Goal: Task Accomplishment & Management: Use online tool/utility

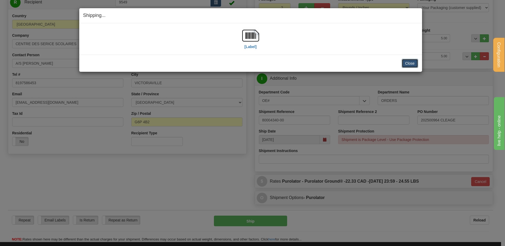
scroll to position [64, 0]
click at [407, 62] on button "Close" at bounding box center [410, 63] width 16 height 9
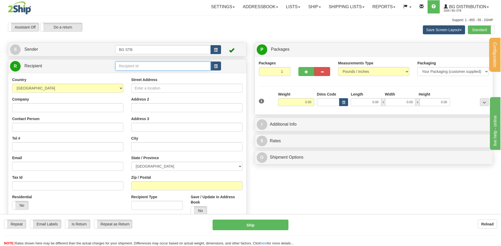
drag, startPoint x: 134, startPoint y: 65, endPoint x: 131, endPoint y: 64, distance: 2.7
click at [134, 65] on input "text" at bounding box center [162, 66] width 95 height 9
type input "1186"
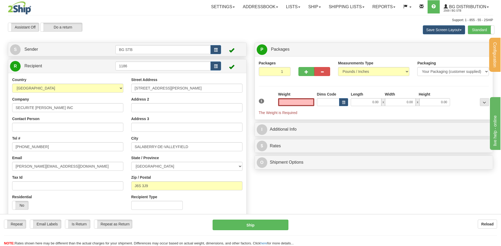
type input "0.00"
click at [291, 100] on input "0.00" at bounding box center [296, 102] width 36 height 8
type input "0.00"
click at [289, 102] on input "0.00" at bounding box center [296, 102] width 36 height 8
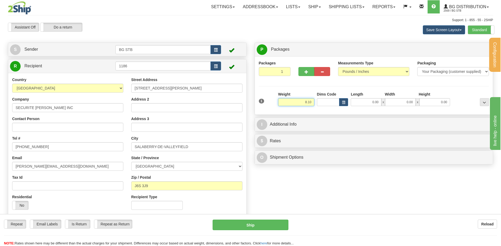
type input "8.10"
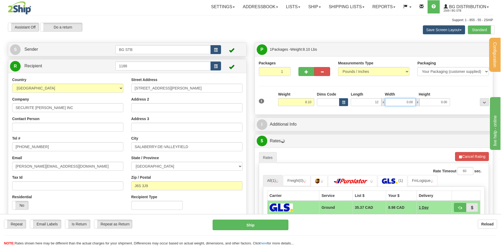
type input "12.00"
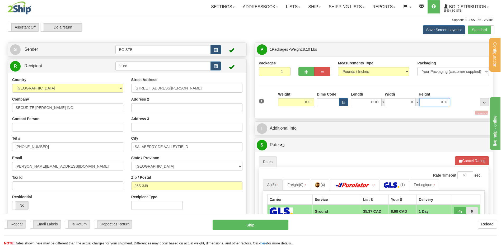
type input "8.00"
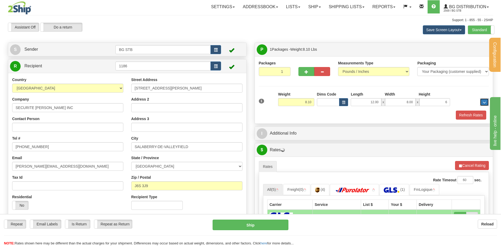
type input "6.00"
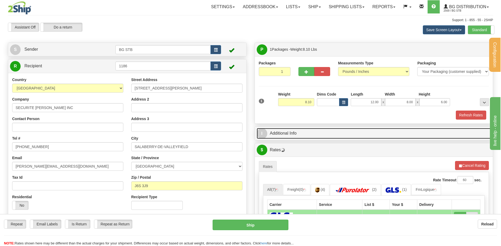
click at [301, 134] on link "I Additional Info" at bounding box center [374, 133] width 234 height 11
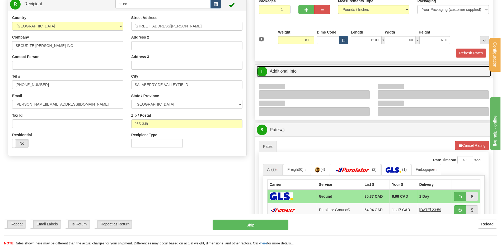
scroll to position [79, 0]
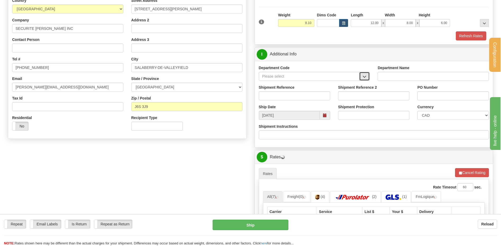
click at [365, 80] on button "button" at bounding box center [364, 76] width 11 height 9
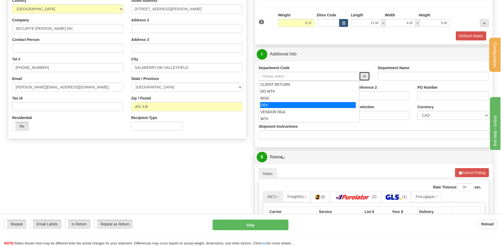
drag, startPoint x: 301, startPoint y: 105, endPoint x: 299, endPoint y: 97, distance: 8.6
click at [300, 105] on div "OE#" at bounding box center [308, 105] width 96 height 6
type input "OE#"
type input "ORDERS"
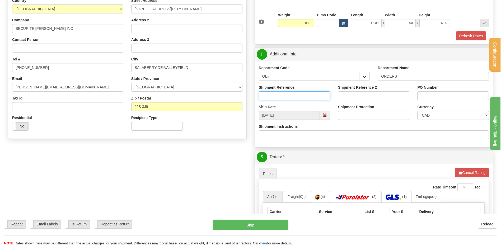
click at [299, 95] on input "Shipment Reference" at bounding box center [294, 95] width 71 height 9
type input "80007492-00 / 8000557-06 / 80005750-04 /"
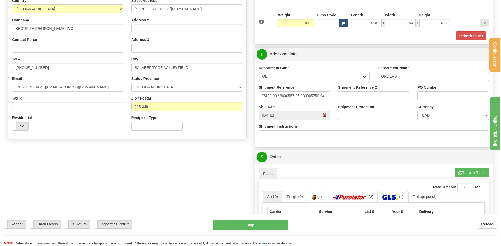
scroll to position [0, 0]
click at [329, 98] on input "80007492-00 / 8000557-06 / 80005750-04 /" at bounding box center [294, 95] width 71 height 9
click at [328, 96] on input "80007492-00 / 8000557-06 / 80005750-04 /" at bounding box center [294, 95] width 71 height 9
click at [326, 94] on input "80007492-00 / 8000557-06 / 80005750-04 /" at bounding box center [294, 95] width 71 height 9
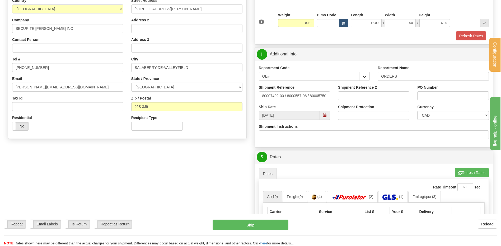
click at [428, 100] on div "PO Number" at bounding box center [452, 95] width 79 height 20
click at [426, 97] on input "PO Number" at bounding box center [452, 95] width 71 height 9
type input "t"
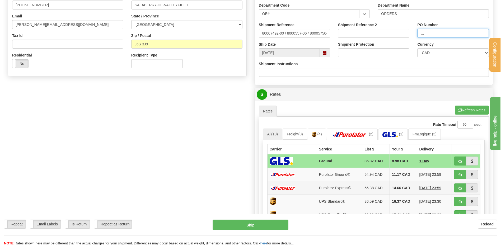
scroll to position [211, 0]
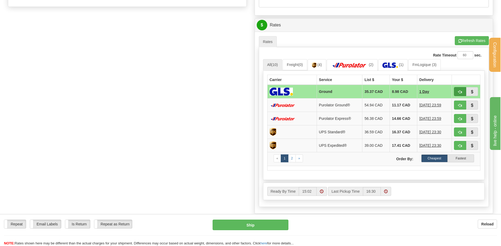
type input "..."
click at [463, 93] on button "button" at bounding box center [460, 91] width 12 height 9
type input "1"
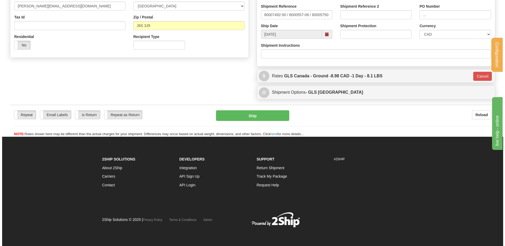
scroll to position [63, 0]
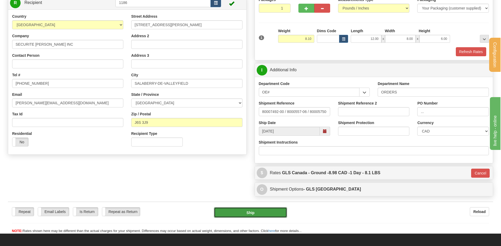
click at [243, 217] on button "Ship" at bounding box center [250, 212] width 73 height 11
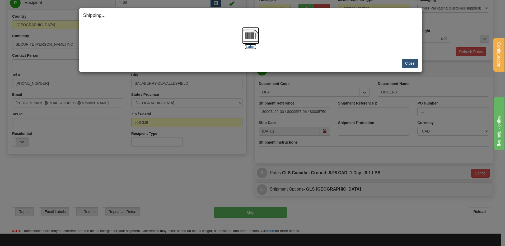
click at [243, 31] on img at bounding box center [250, 35] width 17 height 17
click at [407, 62] on button "Close" at bounding box center [410, 63] width 16 height 9
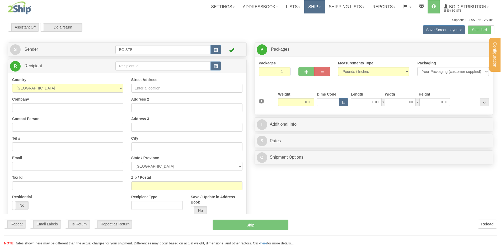
click at [312, 6] on link "Ship" at bounding box center [314, 6] width 20 height 13
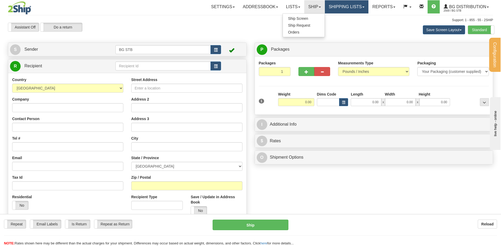
click at [346, 7] on link "Shipping lists" at bounding box center [347, 6] width 44 height 13
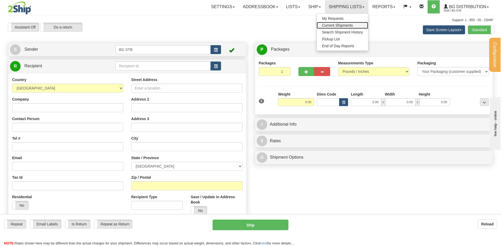
click at [342, 25] on span "Current Shipments" at bounding box center [337, 25] width 31 height 4
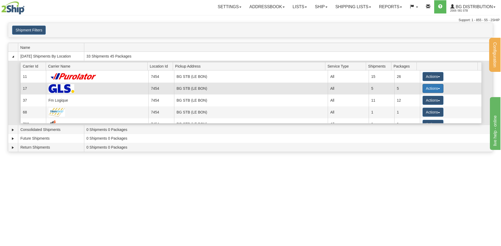
click at [430, 89] on button "Actions" at bounding box center [432, 88] width 21 height 9
click at [419, 99] on span "Details" at bounding box center [413, 98] width 14 height 4
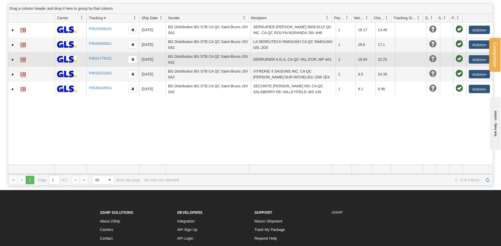
scroll to position [26, 0]
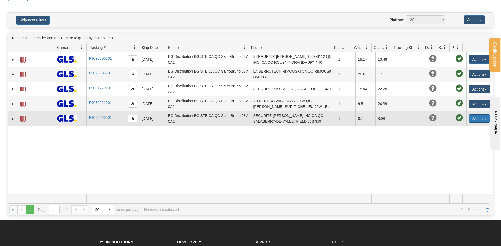
click at [476, 117] on button "Actions" at bounding box center [479, 118] width 21 height 8
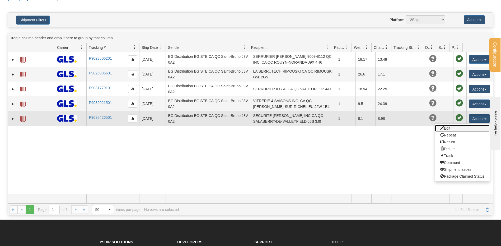
click at [463, 127] on link "Edit" at bounding box center [462, 128] width 55 height 7
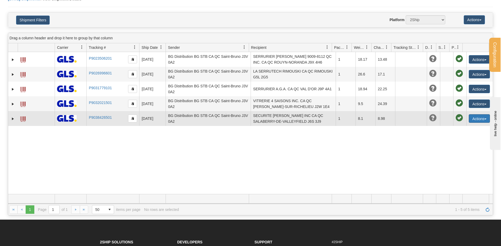
click at [469, 118] on button "Actions" at bounding box center [479, 118] width 21 height 8
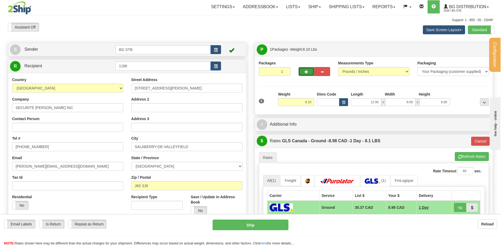
click at [303, 70] on button "button" at bounding box center [306, 71] width 16 height 9
type input "2"
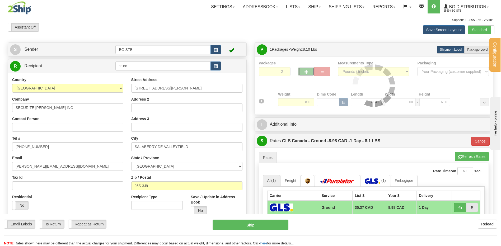
type input "1"
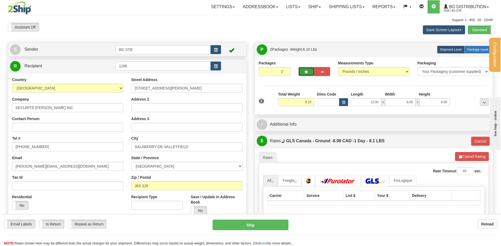
click at [471, 52] on label "Package Level Pack.." at bounding box center [477, 50] width 27 height 8
radio input "true"
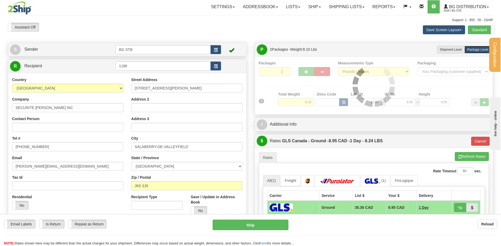
type input "1"
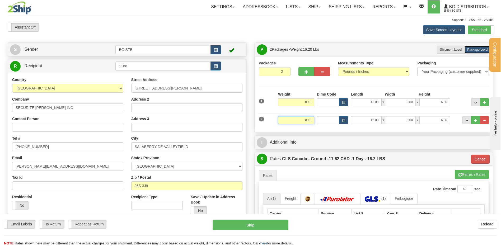
drag, startPoint x: 298, startPoint y: 118, endPoint x: 323, endPoint y: 106, distance: 28.6
click at [308, 113] on div "2 Weight 8.10 Dims Code Length Width Height" at bounding box center [373, 120] width 233 height 18
click at [295, 124] on input "8.10" at bounding box center [296, 120] width 36 height 8
click at [296, 124] on input "8.10" at bounding box center [296, 120] width 36 height 8
click at [296, 123] on input "8.10" at bounding box center [296, 120] width 36 height 8
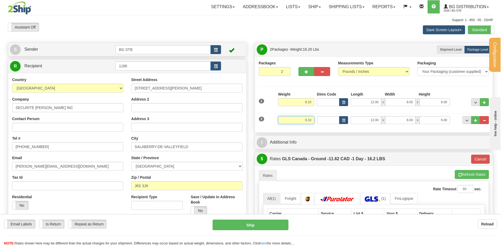
click at [296, 121] on input "8.10" at bounding box center [296, 120] width 36 height 8
click at [296, 120] on input "8.10" at bounding box center [296, 120] width 36 height 8
type input "9.15"
type input "1"
type input "8.00"
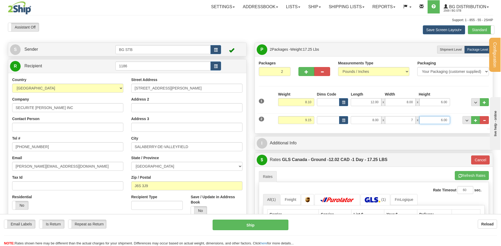
type input "7.00"
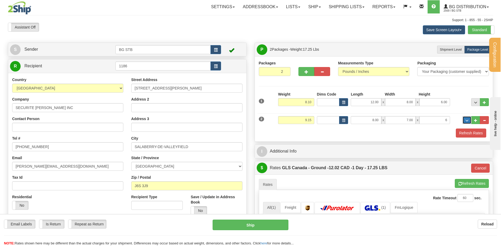
type input "6.00"
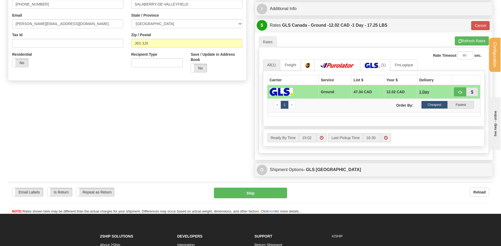
scroll to position [79, 0]
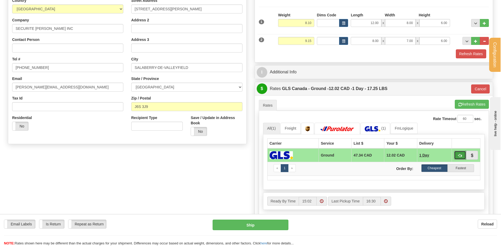
drag, startPoint x: 459, startPoint y: 154, endPoint x: 457, endPoint y: 152, distance: 3.2
click at [460, 154] on span "button" at bounding box center [460, 155] width 4 height 3
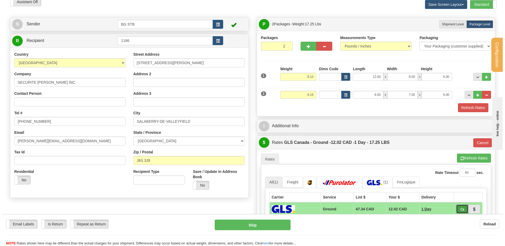
scroll to position [53, 0]
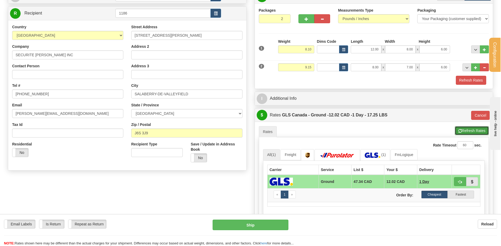
click at [469, 129] on button "Refresh Rates" at bounding box center [472, 130] width 34 height 9
type input "1"
click at [460, 182] on span "button" at bounding box center [460, 181] width 4 height 3
click at [242, 223] on button "Ship" at bounding box center [251, 225] width 76 height 11
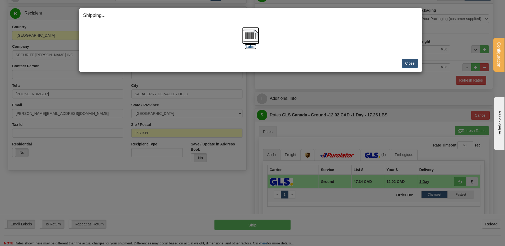
click at [257, 35] on img at bounding box center [250, 35] width 17 height 17
click at [407, 59] on button "Close" at bounding box center [410, 63] width 16 height 9
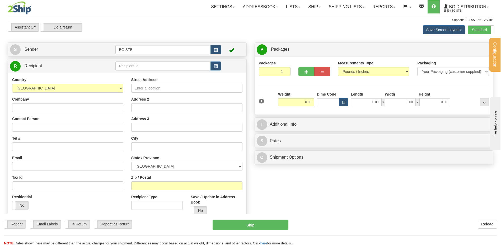
click at [148, 70] on td at bounding box center [167, 66] width 105 height 11
click at [148, 68] on input "text" at bounding box center [162, 66] width 95 height 9
type input "1208"
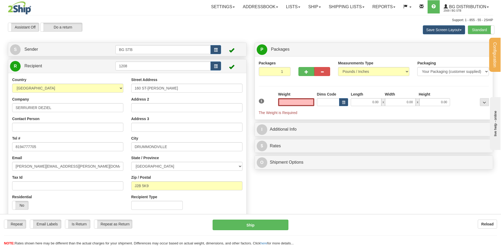
type input "0.00"
click at [342, 5] on link "Shipping lists" at bounding box center [347, 6] width 44 height 13
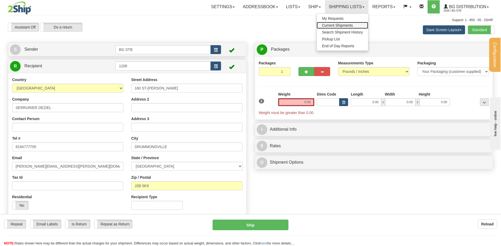
click at [337, 24] on span "Current Shipments" at bounding box center [337, 25] width 31 height 4
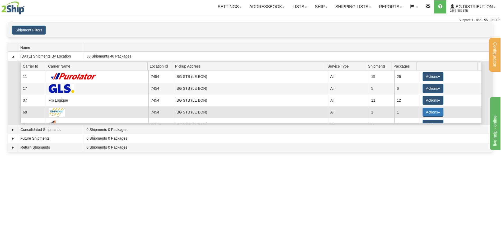
click at [432, 110] on button "Actions" at bounding box center [432, 112] width 21 height 9
click at [419, 121] on span "Details" at bounding box center [413, 122] width 14 height 4
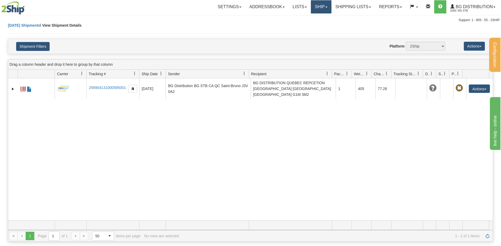
drag, startPoint x: 318, startPoint y: 7, endPoint x: 315, endPoint y: 17, distance: 10.8
click at [318, 7] on link "Ship" at bounding box center [321, 6] width 20 height 13
click at [313, 22] on link "Ship Request" at bounding box center [310, 25] width 42 height 7
click at [318, 7] on link "Ship" at bounding box center [321, 6] width 20 height 13
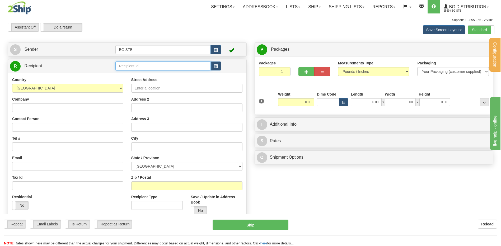
drag, startPoint x: 175, startPoint y: 68, endPoint x: 171, endPoint y: 67, distance: 3.7
click at [174, 68] on input "text" at bounding box center [162, 66] width 95 height 9
type input "1208"
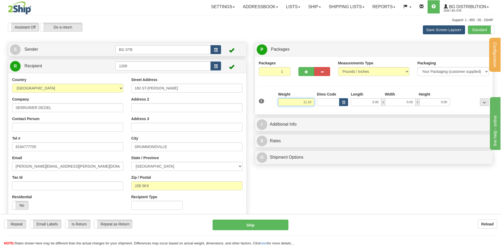
type input "11.10"
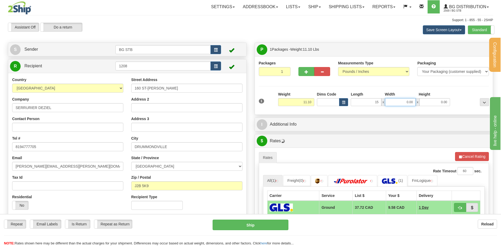
type input "15.00"
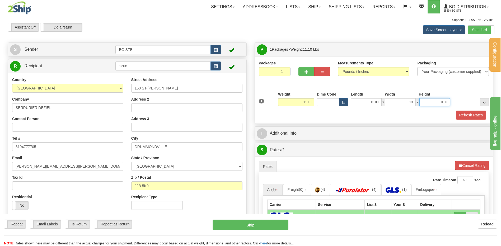
type input "13.00"
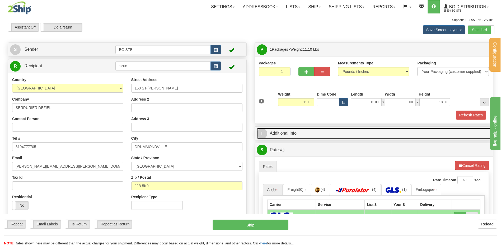
click at [350, 132] on link "I Additional Info" at bounding box center [374, 133] width 234 height 11
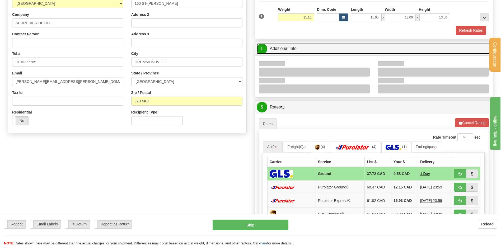
scroll to position [106, 0]
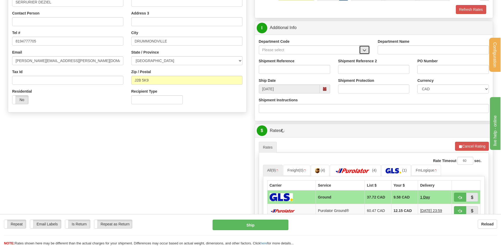
drag, startPoint x: 364, startPoint y: 47, endPoint x: 346, endPoint y: 54, distance: 18.7
click at [364, 47] on button "button" at bounding box center [364, 49] width 11 height 9
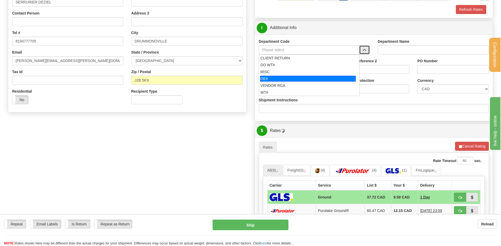
click at [267, 76] on div "OE#" at bounding box center [308, 79] width 96 height 6
type input "OE#"
type input "ORDERS"
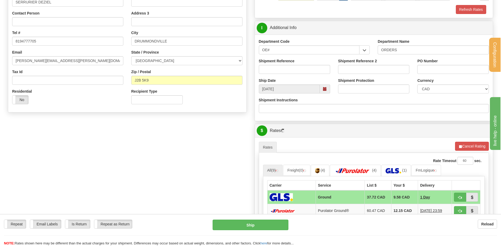
click at [271, 64] on div "Shipment Reference" at bounding box center [294, 66] width 71 height 16
click at [273, 67] on input "Shipment Reference" at bounding box center [294, 69] width 71 height 9
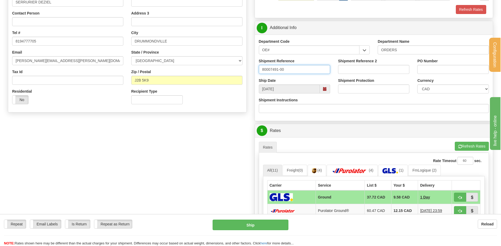
type input "80007491-00"
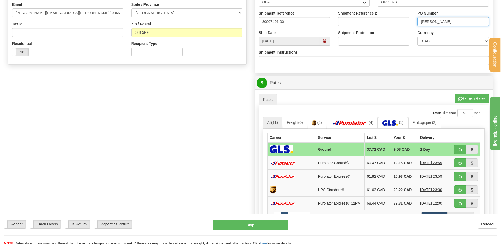
scroll to position [211, 0]
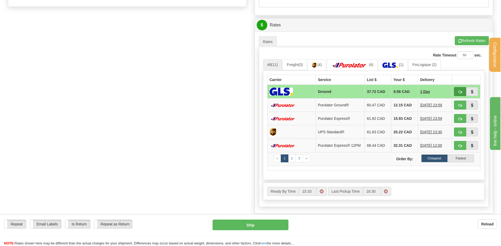
type input "ROXANE"
click at [462, 92] on button "button" at bounding box center [460, 91] width 12 height 9
type input "1"
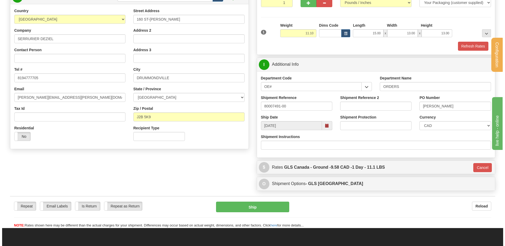
scroll to position [64, 0]
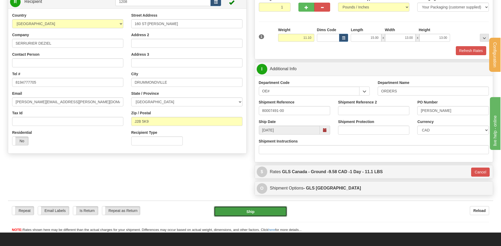
click at [249, 207] on button "Ship" at bounding box center [250, 211] width 73 height 11
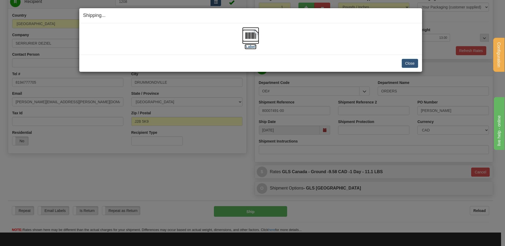
click at [246, 38] on img at bounding box center [250, 35] width 17 height 17
click at [413, 63] on button "Close" at bounding box center [410, 63] width 16 height 9
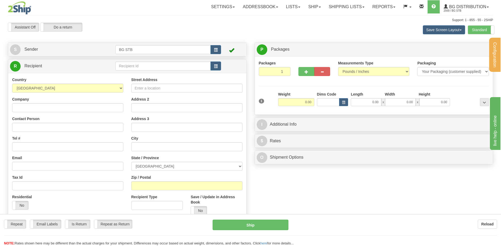
click at [160, 67] on div "Configuration My Configuration Panel Close Configure My Carriers" at bounding box center [250, 126] width 501 height 253
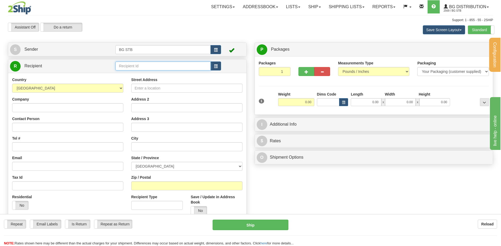
click at [160, 67] on input "text" at bounding box center [162, 66] width 95 height 9
type input "20127"
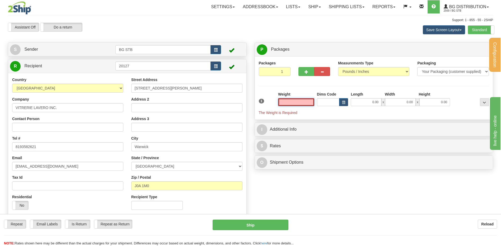
click at [298, 101] on input "text" at bounding box center [296, 102] width 36 height 8
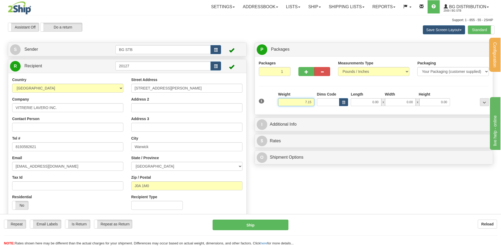
type input "7.15"
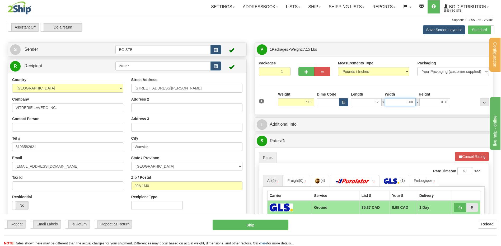
type input "12.00"
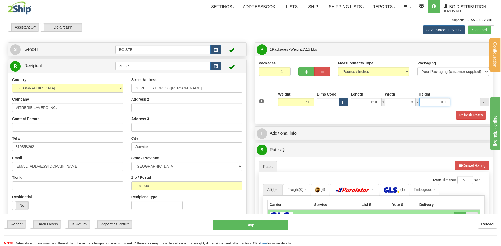
type input "8.00"
type input "6.00"
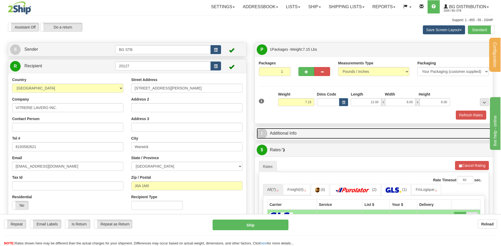
click at [289, 133] on link "I Additional Info" at bounding box center [374, 133] width 234 height 11
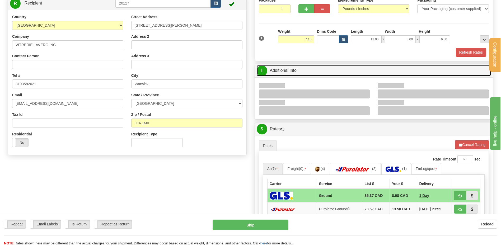
scroll to position [79, 0]
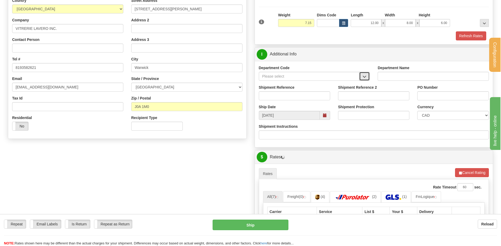
click at [367, 74] on button "button" at bounding box center [364, 76] width 11 height 9
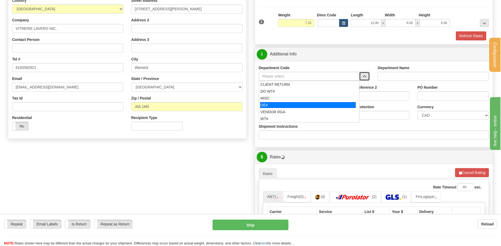
click at [297, 102] on li "OE#" at bounding box center [309, 105] width 100 height 7
type input "OE#"
type input "ORDERS"
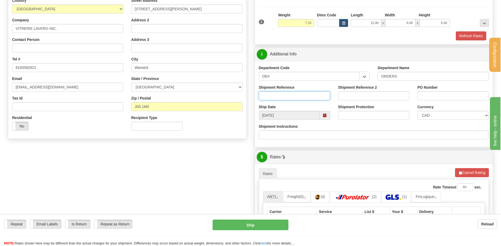
click at [295, 95] on input "Shipment Reference" at bounding box center [294, 95] width 71 height 9
type input "80007483-00"
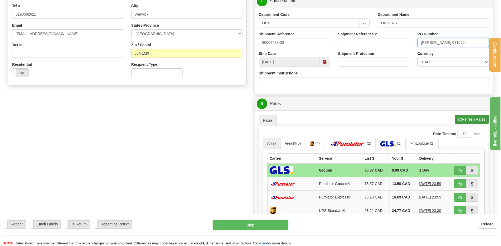
scroll to position [132, 0]
type input "JACQUES 091025"
click at [456, 169] on button "button" at bounding box center [460, 170] width 12 height 9
type input "1"
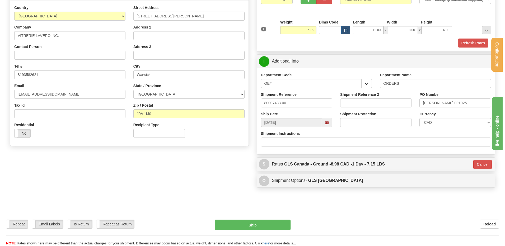
scroll to position [26, 0]
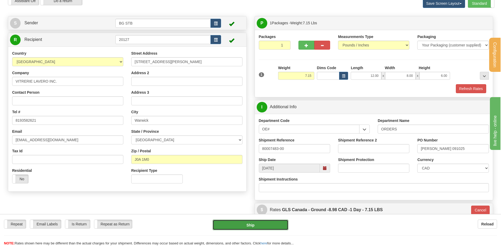
click at [257, 223] on button "Ship" at bounding box center [251, 225] width 76 height 11
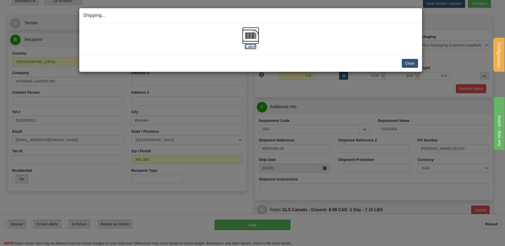
click at [250, 32] on img at bounding box center [250, 35] width 17 height 17
click at [408, 60] on button "Close" at bounding box center [410, 63] width 16 height 9
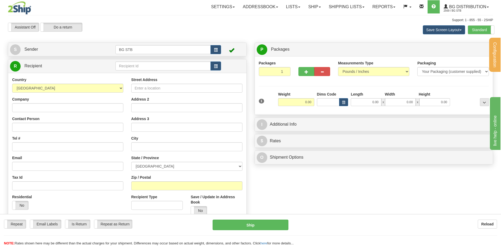
click at [152, 62] on td at bounding box center [167, 66] width 105 height 11
click at [152, 66] on input "text" at bounding box center [162, 66] width 95 height 9
type input "1226"
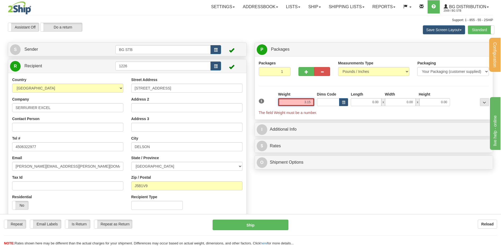
type input "3.15"
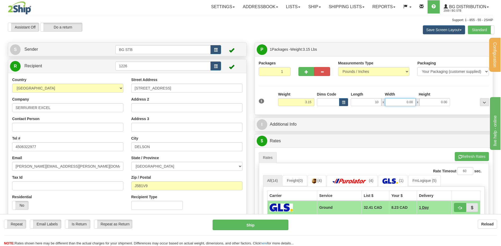
type input "10.00"
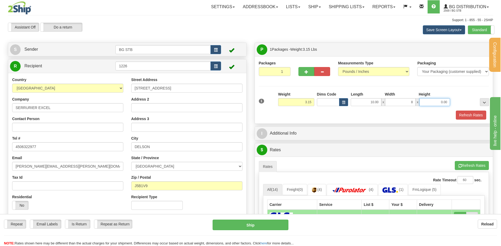
type input "8.00"
type input "10.00"
drag, startPoint x: 312, startPoint y: 143, endPoint x: 313, endPoint y: 135, distance: 7.7
click at [312, 143] on div "P Packages 1 Packages - Weight: 3.15 Lbs Shipment Level Shipm. Package Level Pa…" at bounding box center [374, 200] width 247 height 315
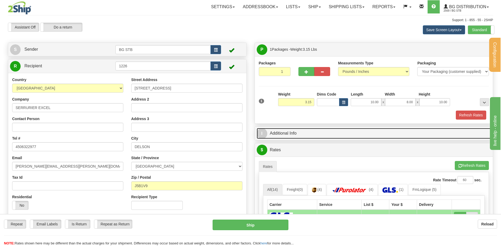
click at [313, 134] on link "I Additional Info" at bounding box center [374, 133] width 234 height 11
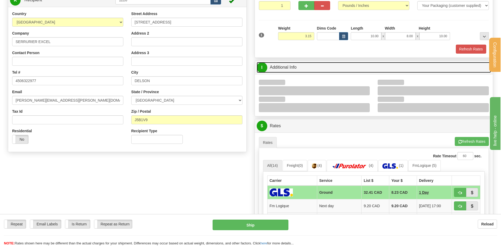
scroll to position [106, 0]
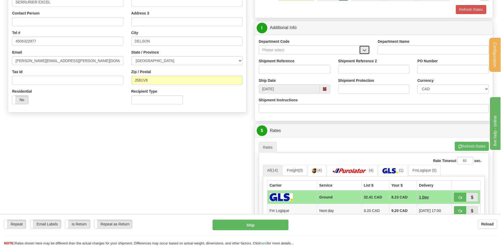
drag, startPoint x: 367, startPoint y: 51, endPoint x: 363, endPoint y: 54, distance: 5.4
click at [367, 51] on button "button" at bounding box center [364, 49] width 11 height 9
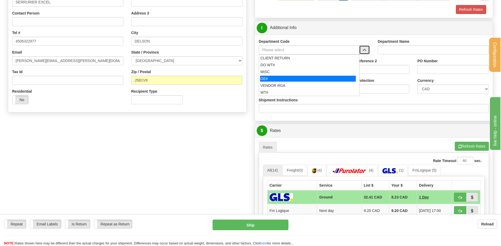
click at [302, 77] on div "OE#" at bounding box center [308, 79] width 96 height 6
type input "OE#"
type input "ORDERS"
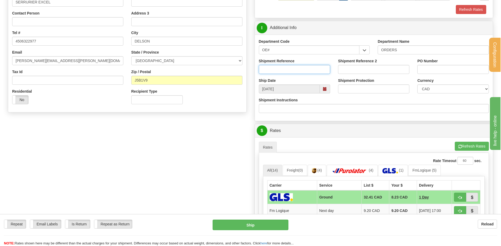
click at [300, 70] on input "Shipment Reference" at bounding box center [294, 69] width 71 height 9
type input "80007486-00"
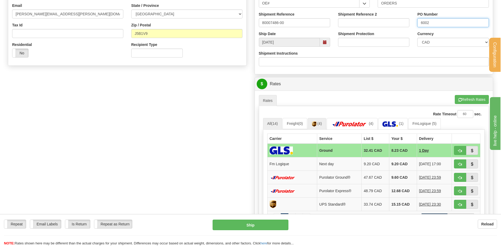
scroll to position [185, 0]
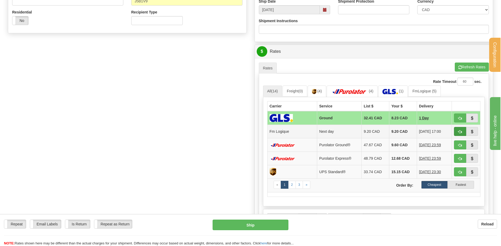
type input "6002"
click at [459, 132] on span "button" at bounding box center [460, 131] width 4 height 3
type input "jour"
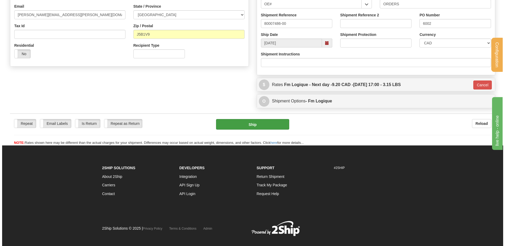
scroll to position [115, 0]
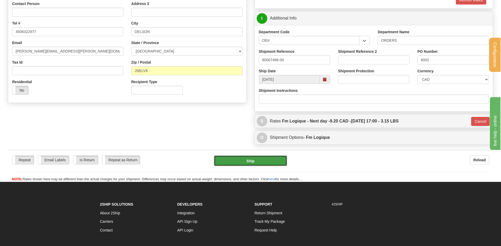
click at [235, 163] on button "Ship" at bounding box center [250, 160] width 73 height 11
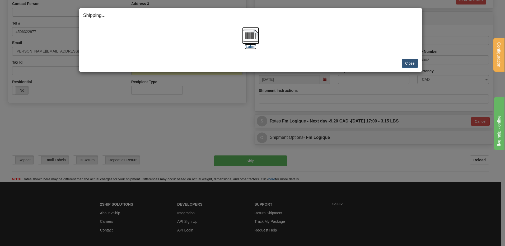
click at [251, 32] on img at bounding box center [250, 35] width 17 height 17
